Goal: Information Seeking & Learning: Learn about a topic

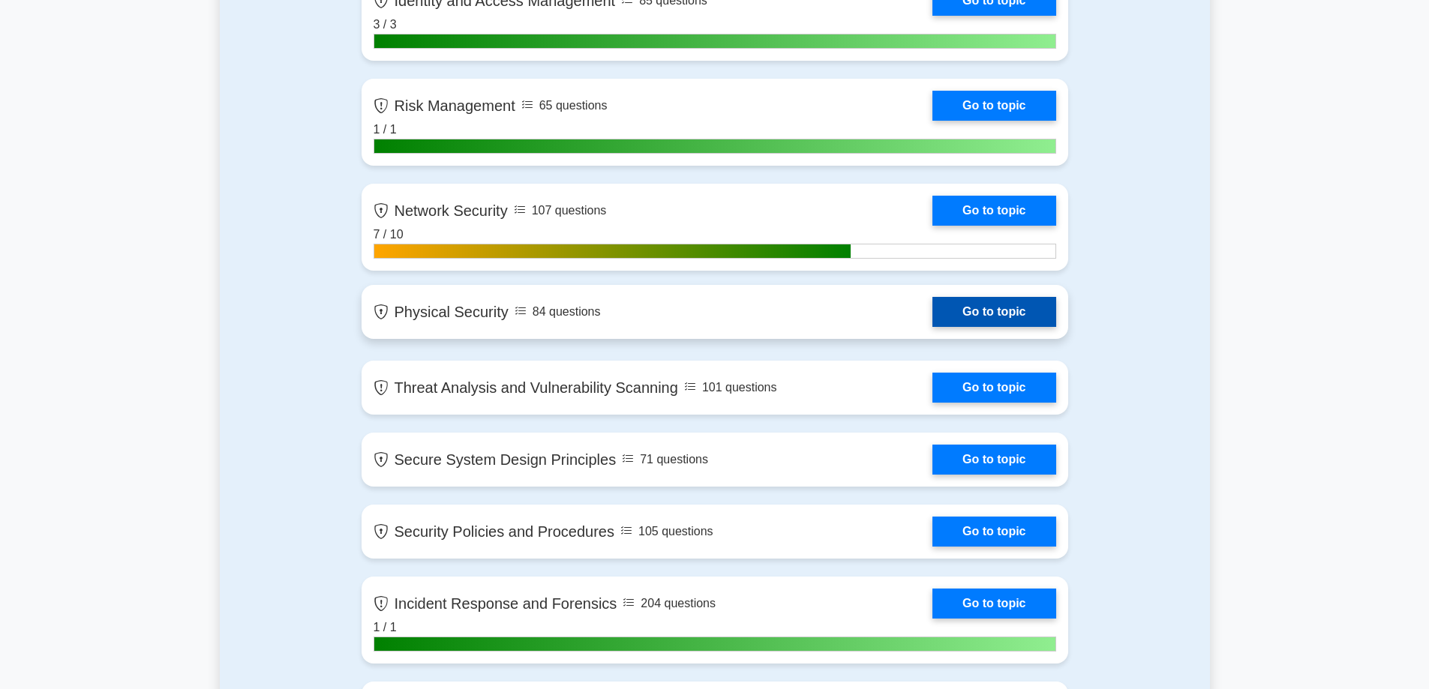
scroll to position [1125, 0]
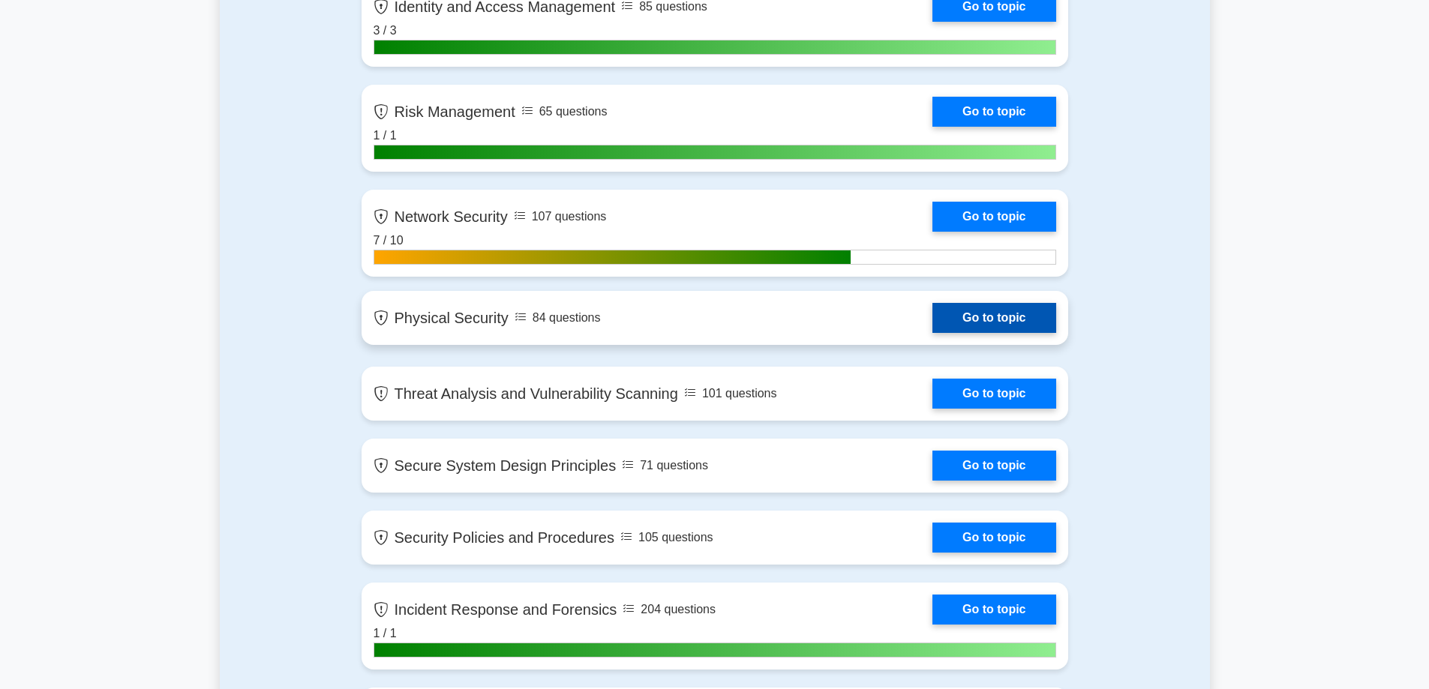
click at [978, 321] on link "Go to topic" at bounding box center [993, 318] width 123 height 30
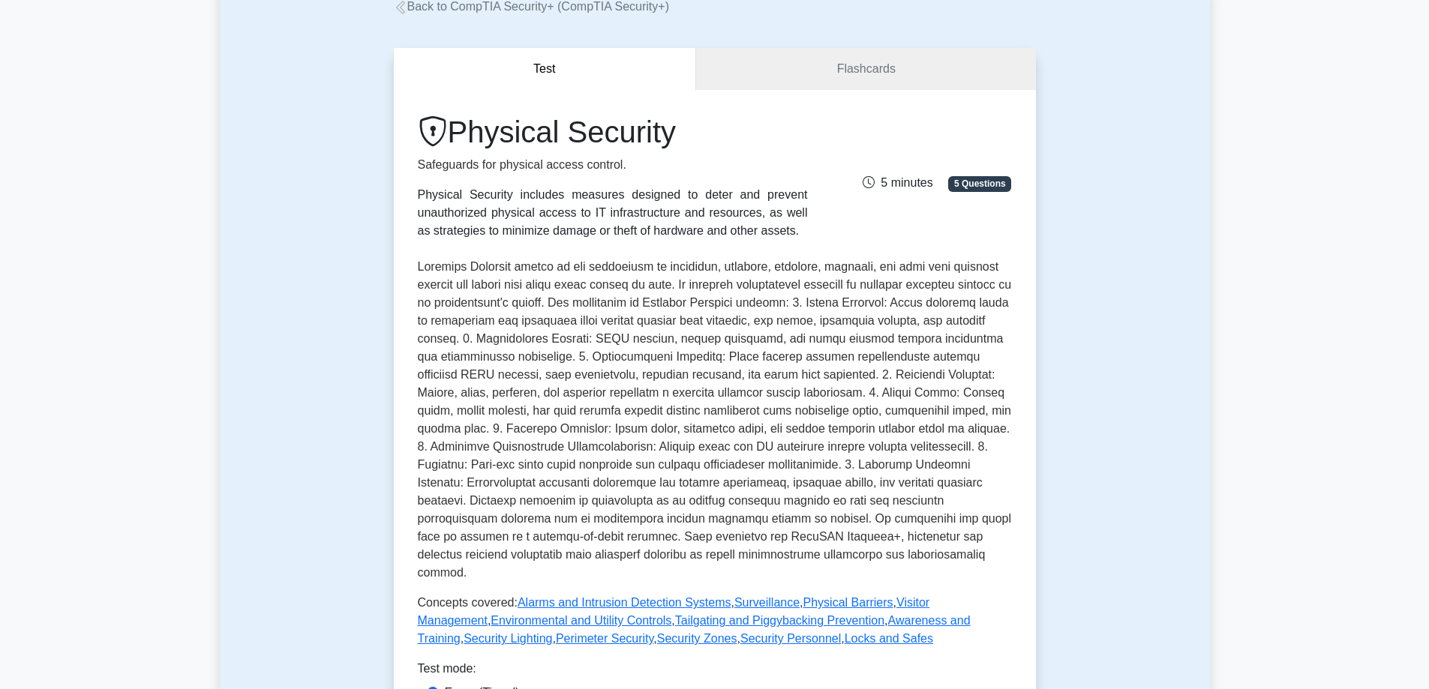
scroll to position [525, 0]
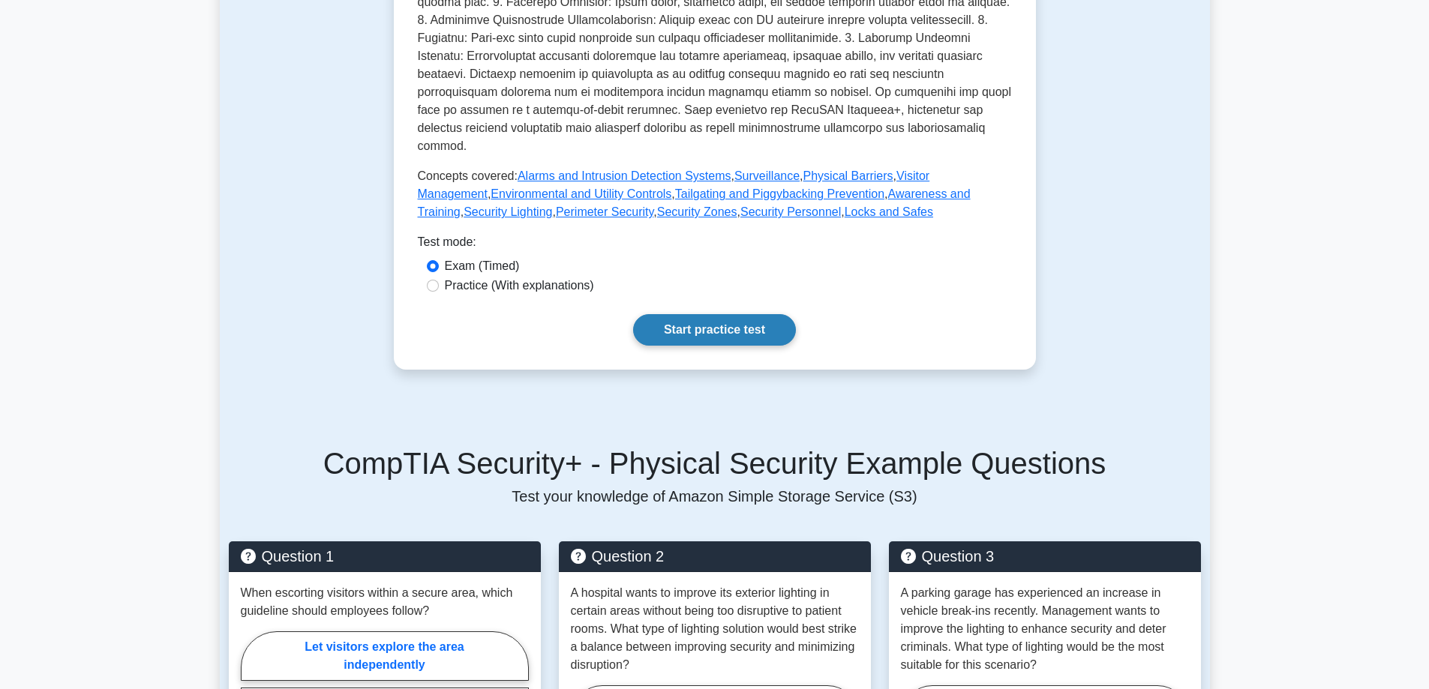
click at [715, 314] on link "Start practice test" at bounding box center [714, 330] width 163 height 32
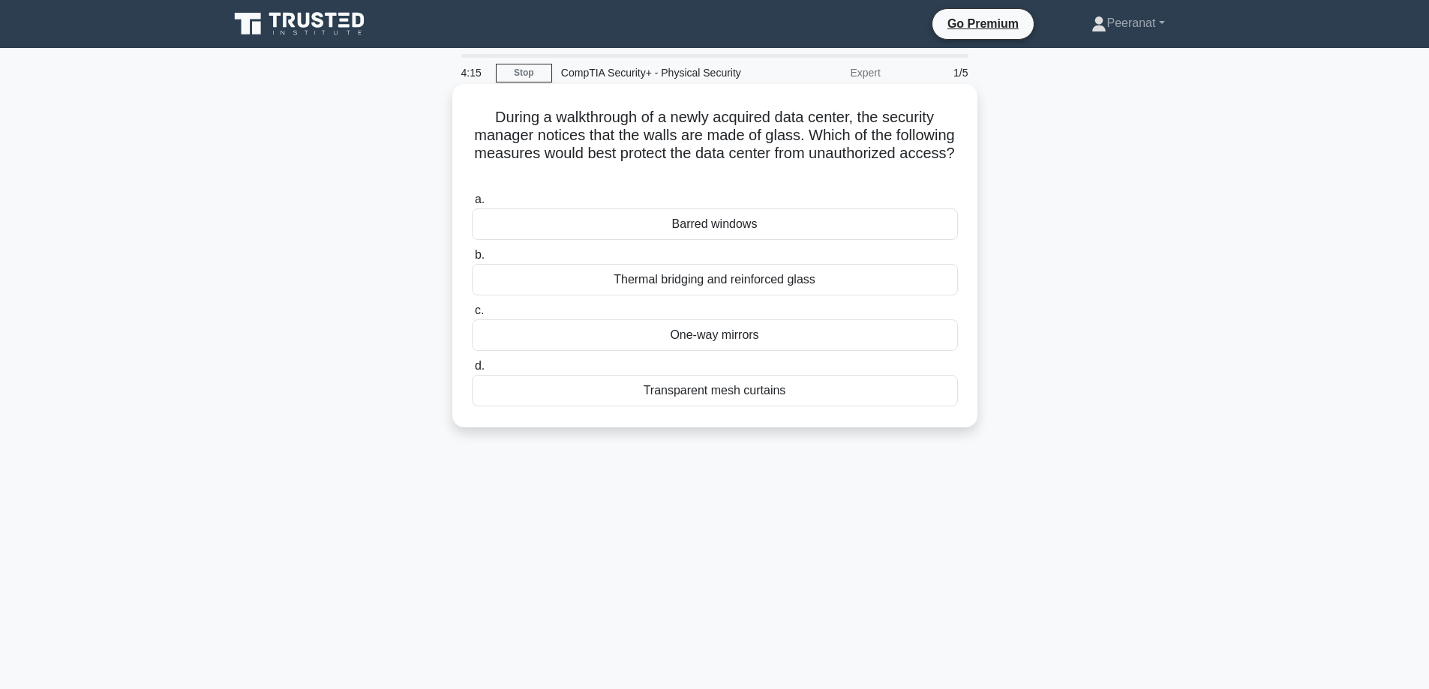
click at [736, 336] on div "One-way mirrors" at bounding box center [715, 336] width 486 height 32
click at [472, 316] on input "c. One-way mirrors" at bounding box center [472, 311] width 0 height 10
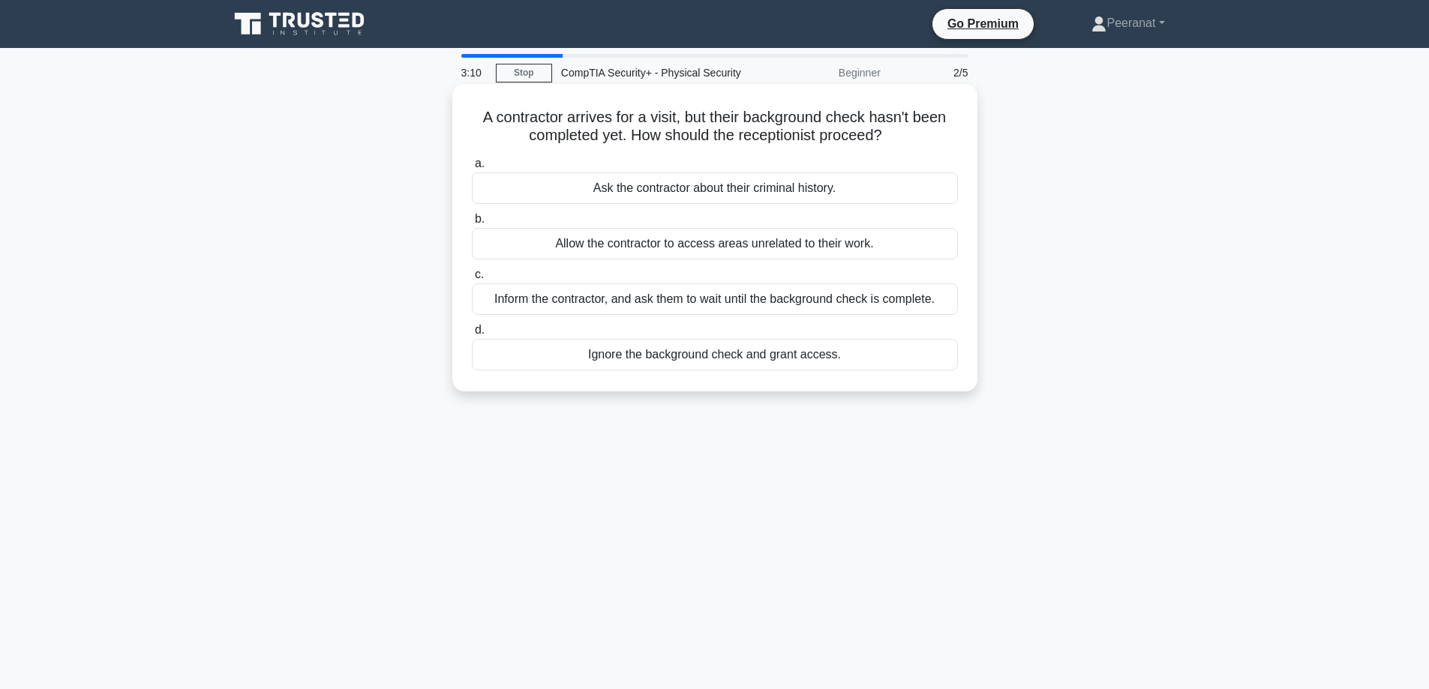
click at [780, 300] on div "Inform the contractor, and ask them to wait until the background check is compl…" at bounding box center [715, 300] width 486 height 32
click at [472, 280] on input "c. Inform the contractor, and ask them to wait until the background check is co…" at bounding box center [472, 275] width 0 height 10
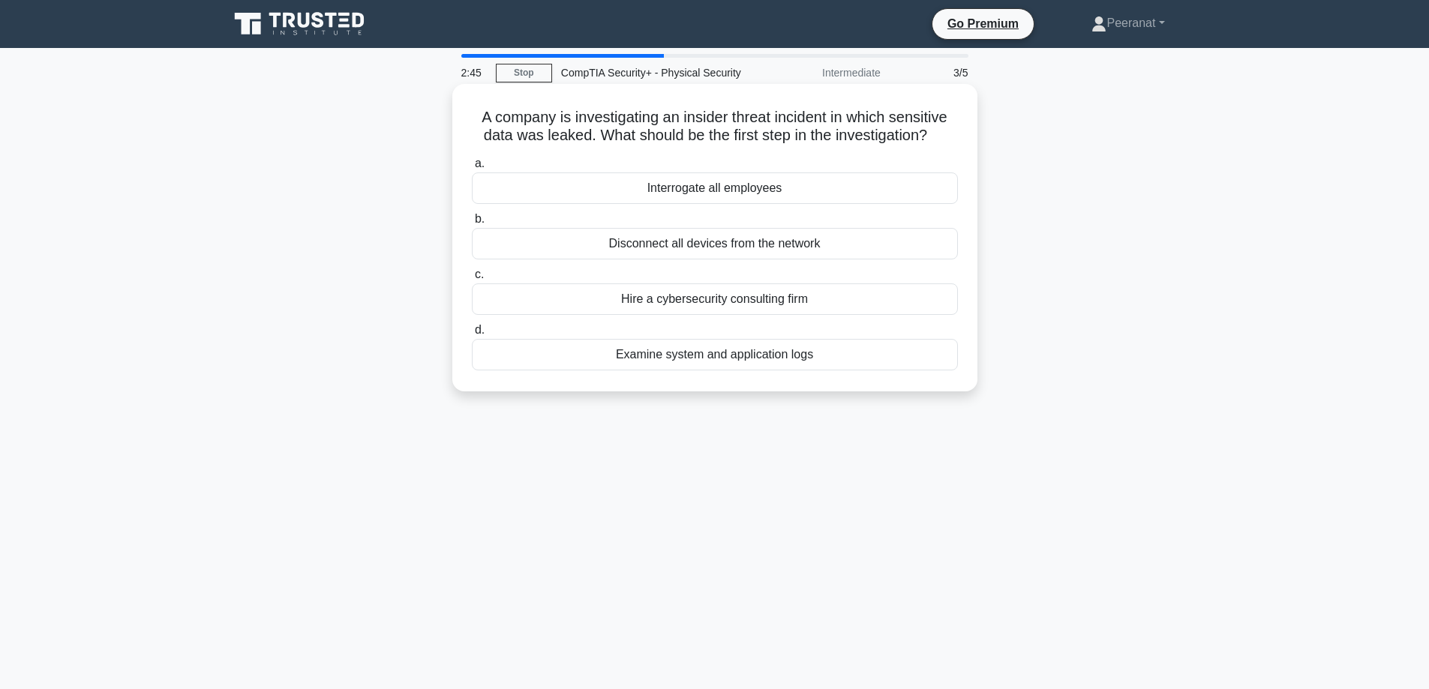
click at [706, 356] on div "Examine system and application logs" at bounding box center [715, 355] width 486 height 32
click at [472, 335] on input "d. Examine system and application logs" at bounding box center [472, 331] width 0 height 10
click at [691, 359] on div "Use a mix of evenly spaced light poles and wall-mounted lights" at bounding box center [715, 355] width 486 height 32
click at [472, 335] on input "d. Use a mix of evenly spaced light poles and wall-mounted lights" at bounding box center [472, 331] width 0 height 10
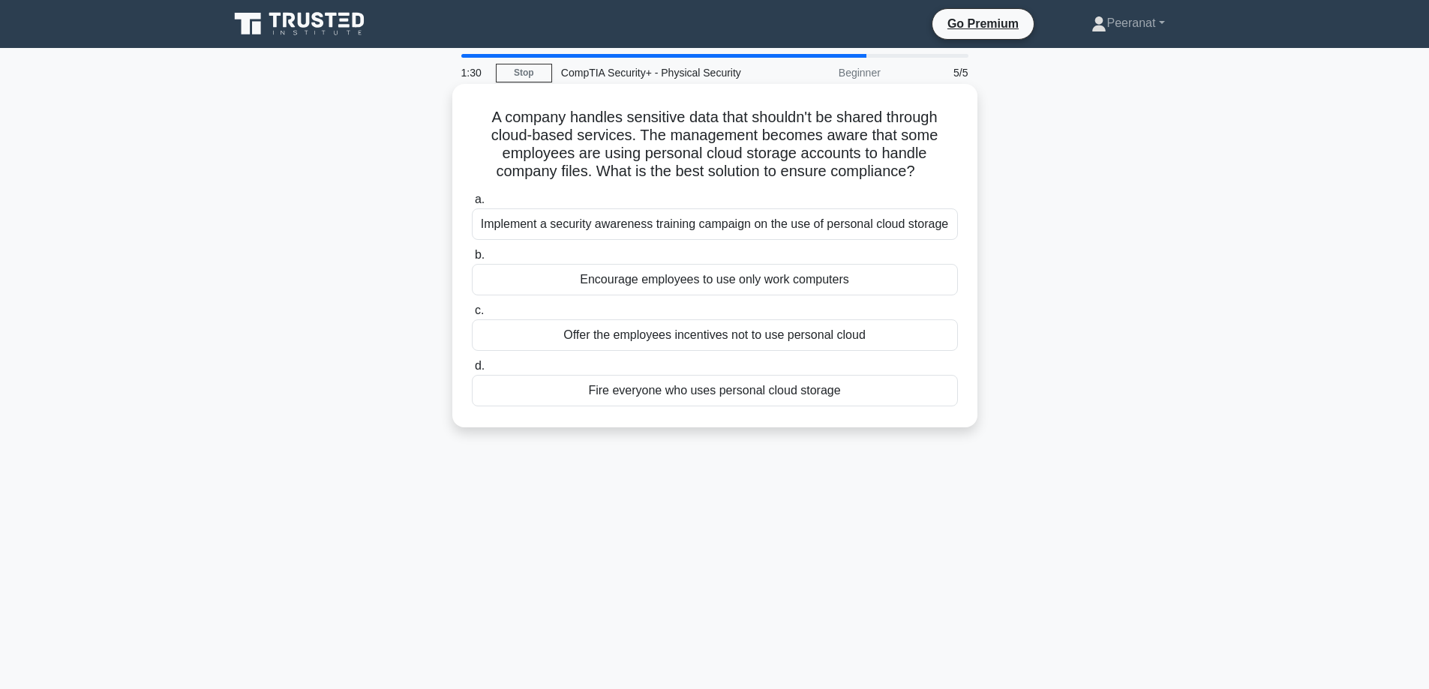
click at [684, 229] on div "Implement a security awareness training campaign on the use of personal cloud s…" at bounding box center [715, 225] width 486 height 32
click at [472, 205] on input "a. Implement a security awareness training campaign on the use of personal clou…" at bounding box center [472, 200] width 0 height 10
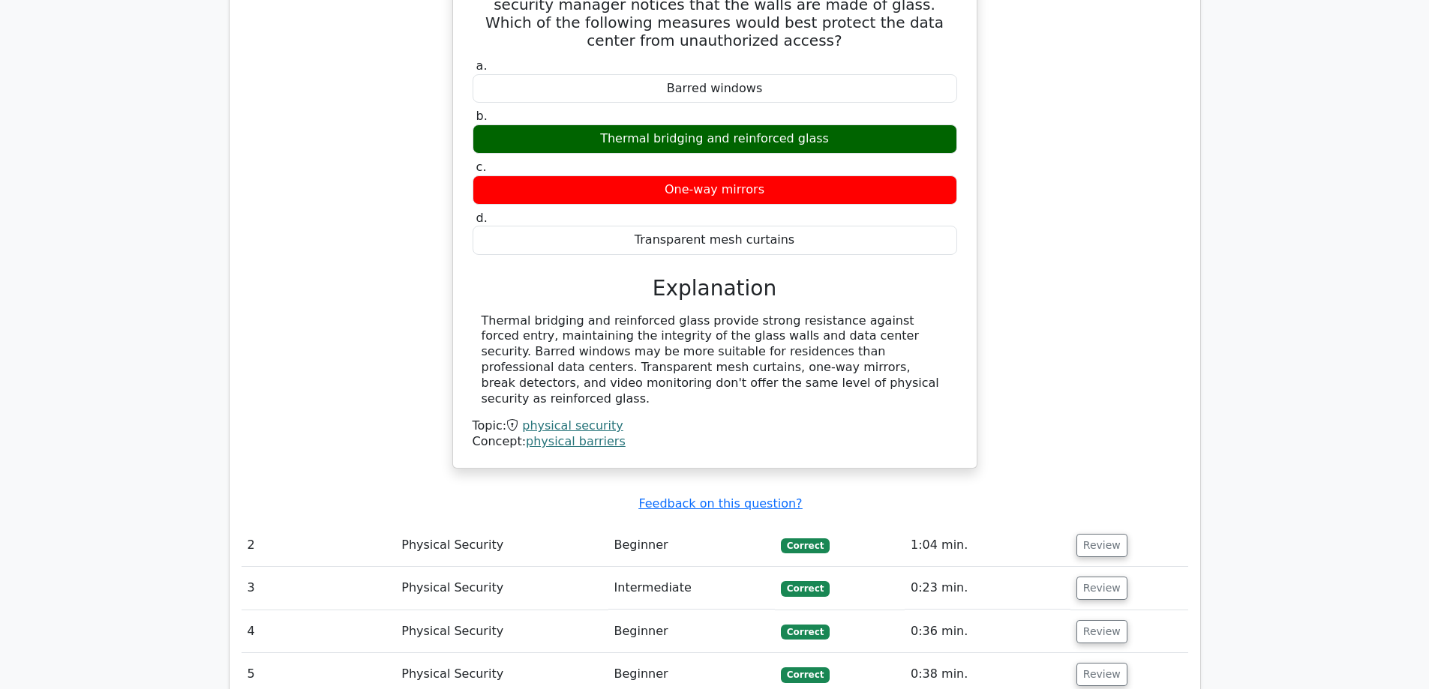
scroll to position [1200, 0]
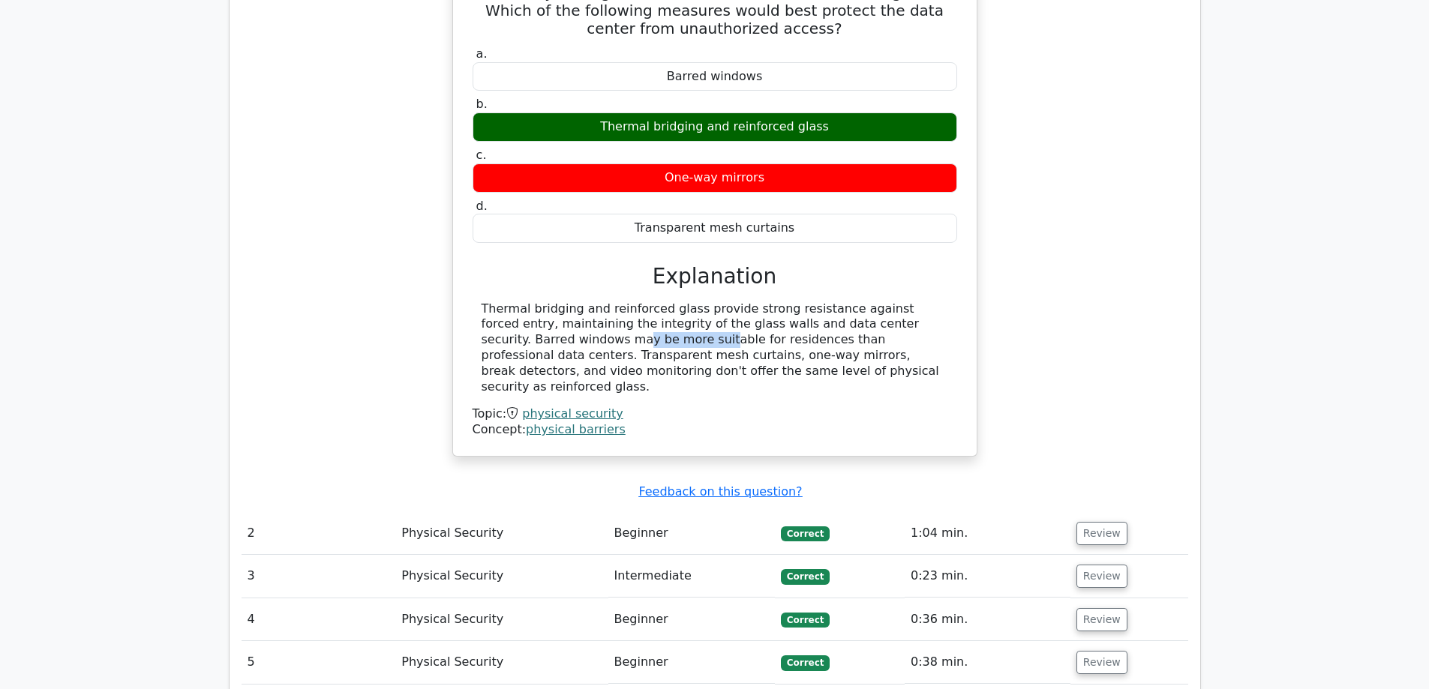
drag, startPoint x: 842, startPoint y: 290, endPoint x: 915, endPoint y: 284, distance: 72.9
click at [925, 302] on div "Thermal bridging and reinforced glass provide strong resistance against forced …" at bounding box center [715, 349] width 467 height 94
copy div "Barred windows"
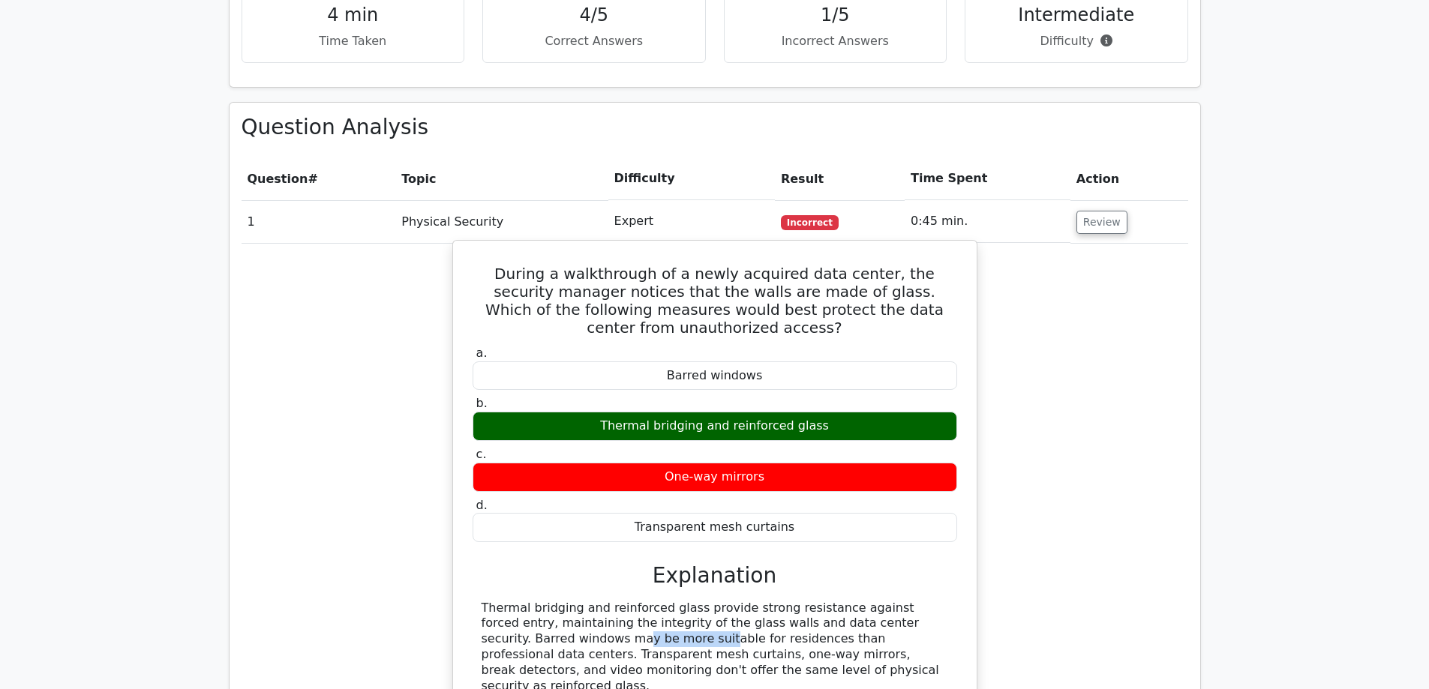
scroll to position [900, 0]
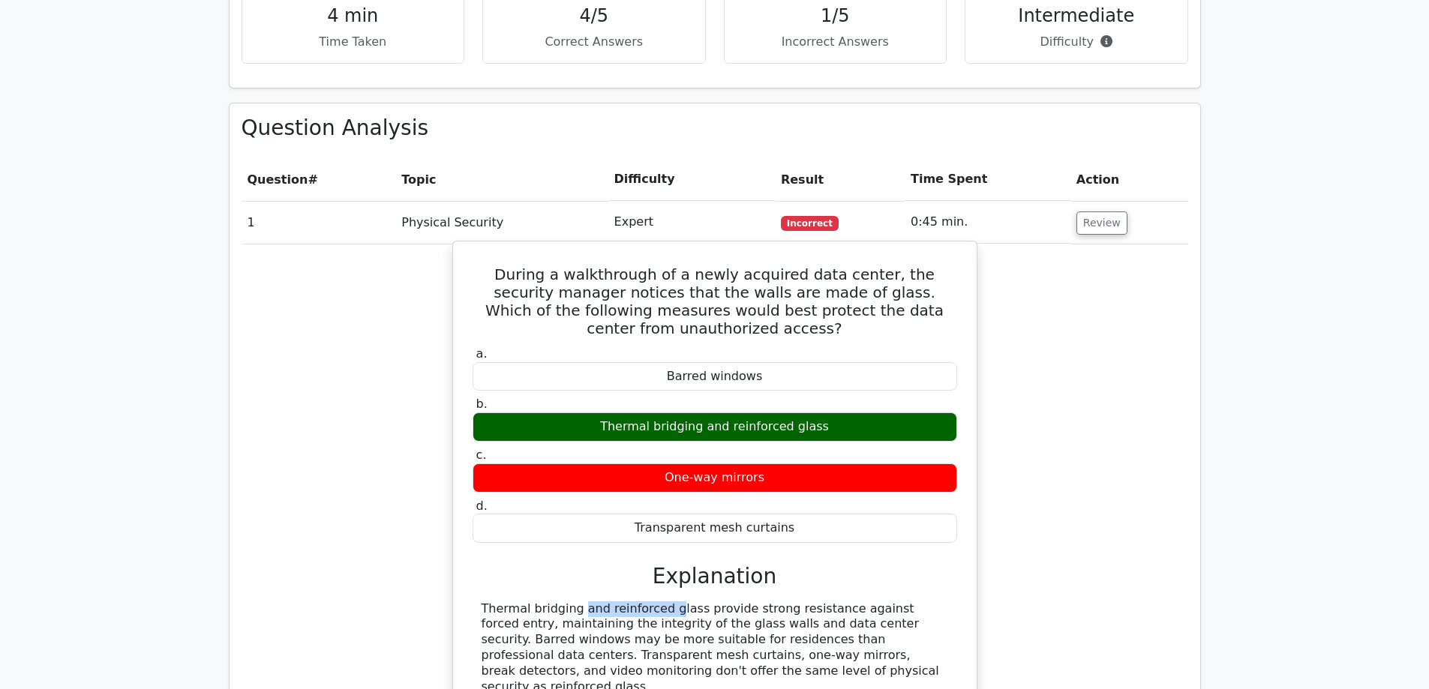
drag, startPoint x: 478, startPoint y: 575, endPoint x: 788, endPoint y: 239, distance: 456.5
click at [574, 602] on div "Thermal bridging and reinforced glass provide strong resistance against forced …" at bounding box center [715, 649] width 485 height 94
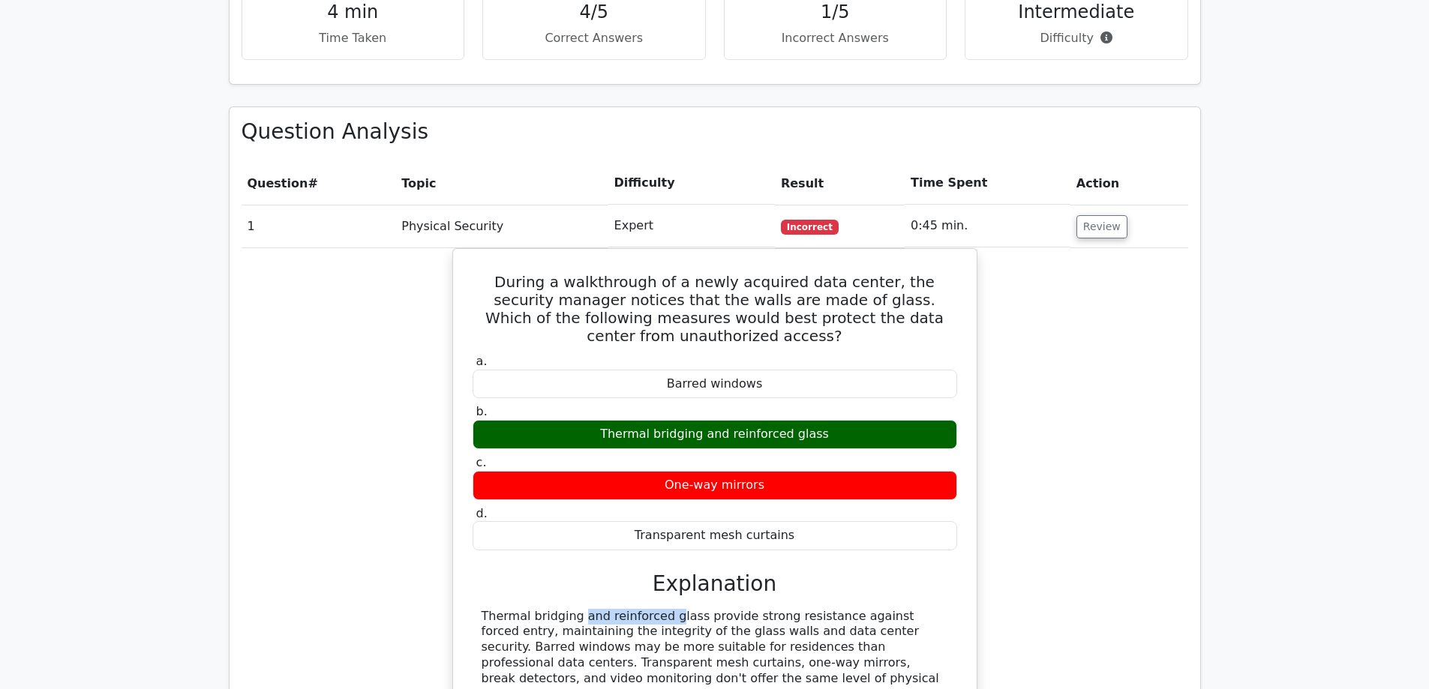
copy div "Thermal bridging"
